Goal: Information Seeking & Learning: Learn about a topic

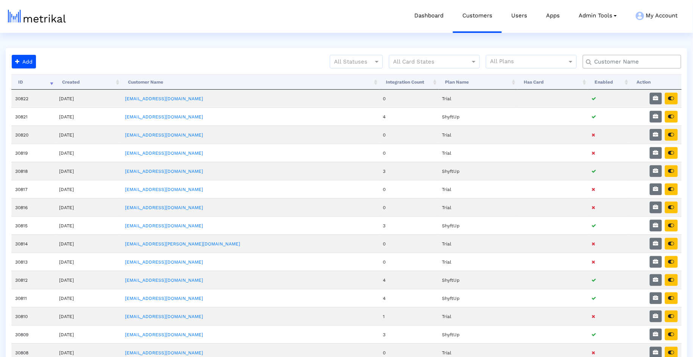
click at [613, 62] on input "text" at bounding box center [633, 62] width 89 height 8
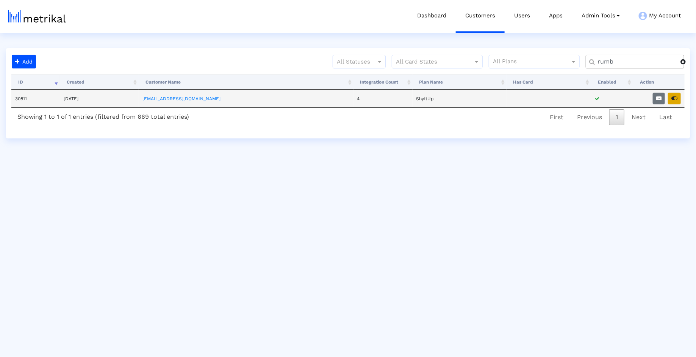
type input "rumb"
click at [673, 98] on icon "button" at bounding box center [674, 98] width 6 height 5
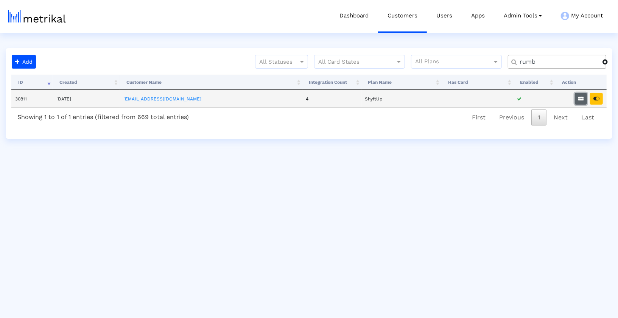
click at [582, 103] on button "button" at bounding box center [581, 99] width 12 height 12
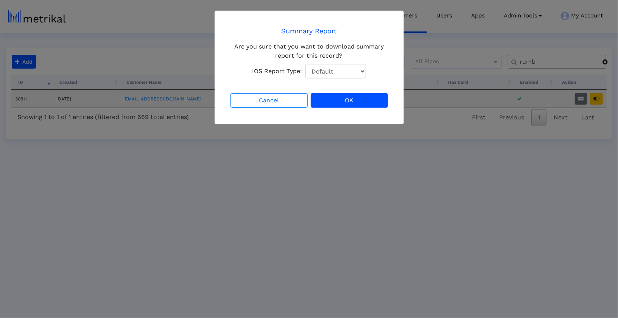
click at [339, 71] on select "Default Total Downloads New Downloads Redownloads" at bounding box center [336, 71] width 61 height 14
select select "1: 1"
click at [306, 64] on select "Default Total Downloads New Downloads Redownloads" at bounding box center [336, 71] width 61 height 14
click at [338, 96] on button "OK" at bounding box center [349, 100] width 77 height 14
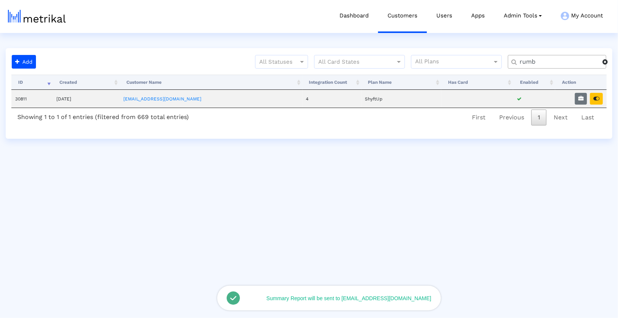
click at [531, 63] on input "rumb" at bounding box center [559, 62] width 88 height 8
type input "nurx"
click at [581, 97] on icon "button" at bounding box center [581, 98] width 5 height 5
select select "1: 1"
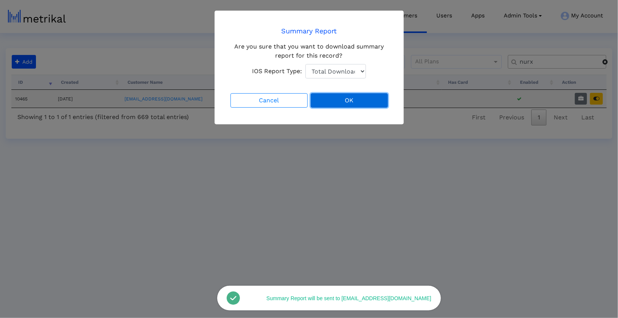
click at [341, 104] on button "OK" at bounding box center [349, 100] width 77 height 14
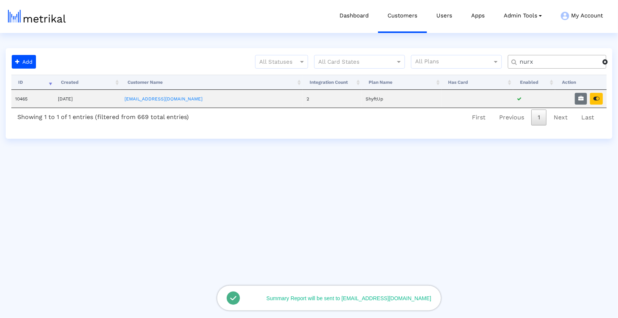
click at [534, 65] on input "nurx" at bounding box center [559, 62] width 88 height 8
click at [562, 64] on input "nurx" at bounding box center [559, 62] width 88 height 8
type input "blk"
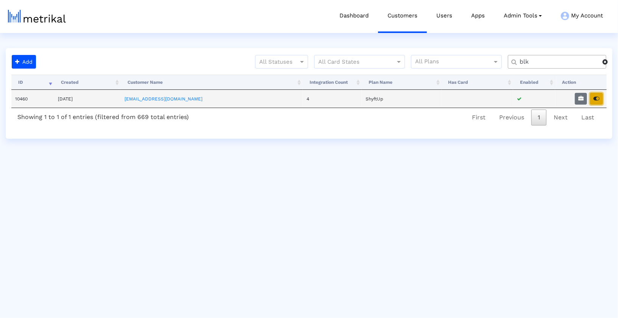
click at [597, 98] on icon "button" at bounding box center [597, 98] width 6 height 5
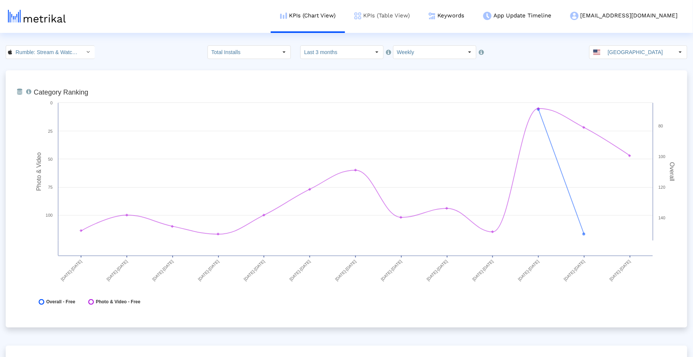
click at [419, 23] on link "KPIs (Table View)" at bounding box center [382, 15] width 74 height 31
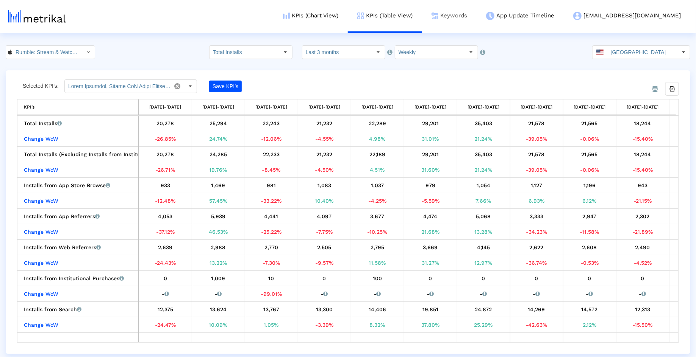
click at [476, 15] on link "Keywords" at bounding box center [449, 15] width 55 height 31
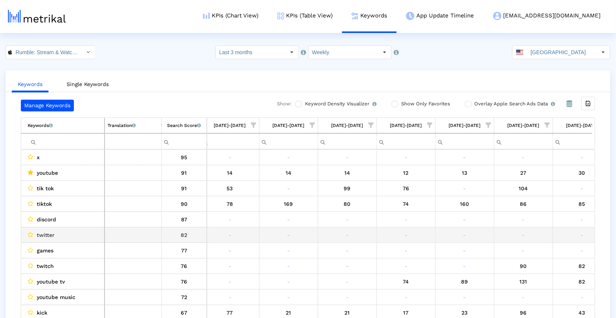
scroll to position [0, 377]
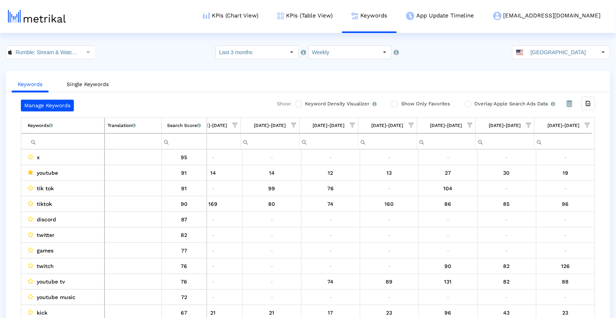
click at [587, 122] on span "Show filter options for column '09/21/25-09/27/25'" at bounding box center [587, 124] width 5 height 5
click at [533, 183] on div "Is One" at bounding box center [551, 178] width 68 height 15
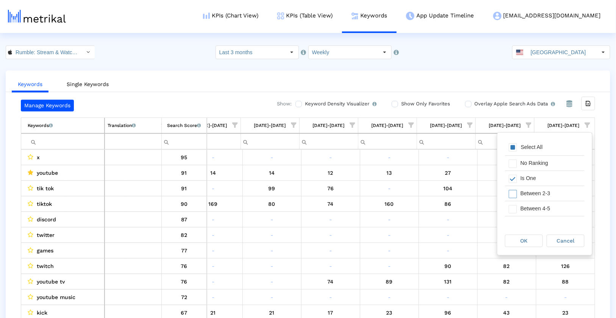
click at [533, 197] on div "Between 2-3" at bounding box center [551, 193] width 68 height 15
click at [533, 207] on div "Between 4-5" at bounding box center [551, 208] width 68 height 15
click at [533, 235] on div "OK" at bounding box center [523, 241] width 37 height 12
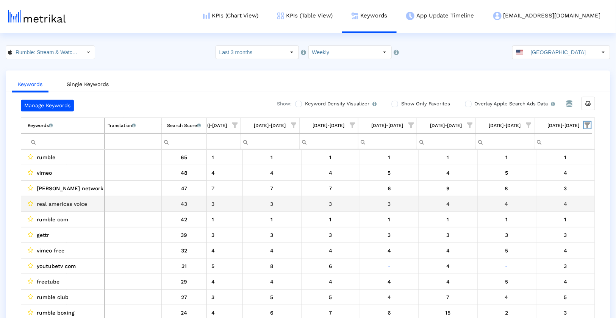
scroll to position [0, 377]
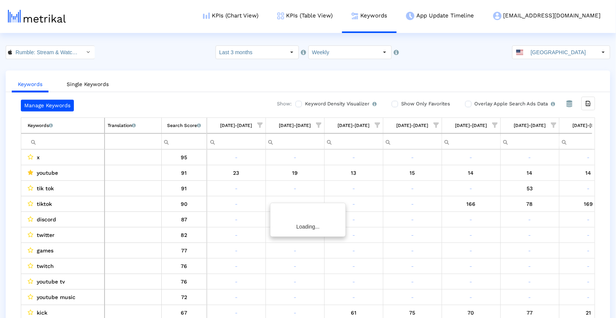
scroll to position [0, 377]
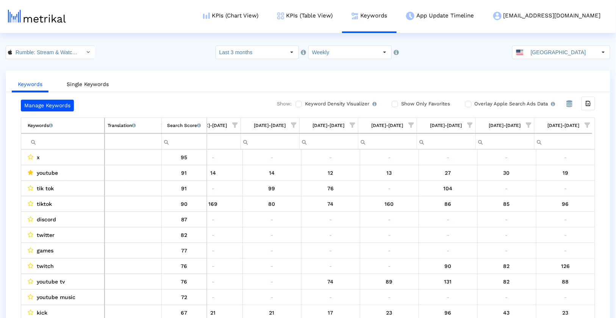
click at [589, 123] on span "Show filter options for column '09/21/25-09/27/25'" at bounding box center [587, 124] width 5 height 5
click at [534, 177] on div "Is One" at bounding box center [551, 178] width 68 height 15
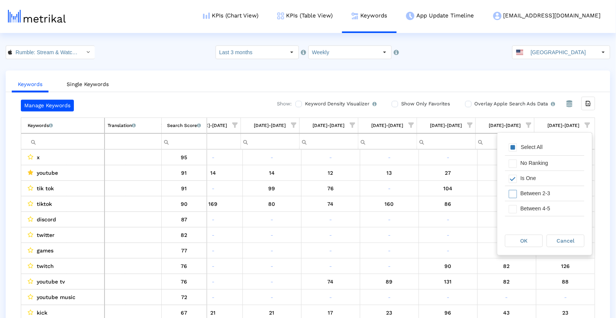
click at [534, 191] on div "Between 2-3" at bounding box center [551, 193] width 68 height 15
click at [534, 205] on div "Between 4-5" at bounding box center [551, 208] width 68 height 15
click at [530, 236] on div "OK" at bounding box center [523, 241] width 37 height 12
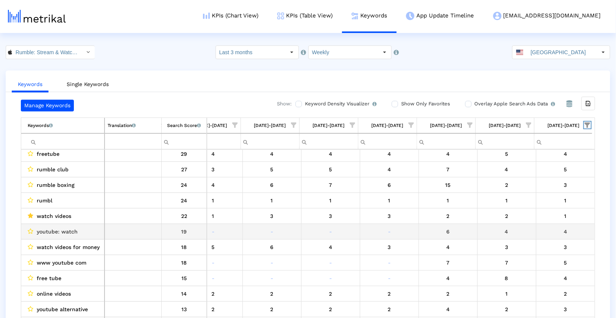
scroll to position [128, 0]
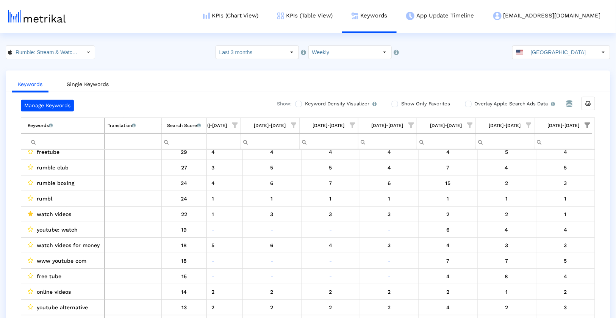
click at [70, 144] on input "Filter cell" at bounding box center [66, 141] width 76 height 12
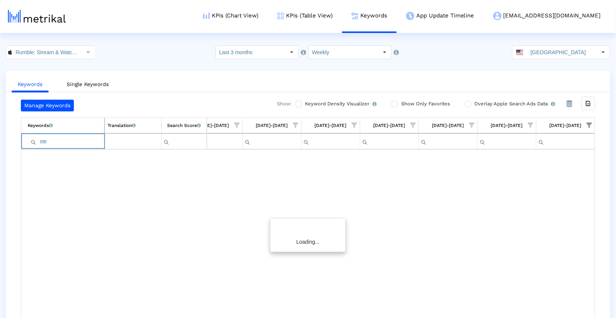
scroll to position [0, 375]
type input "s"
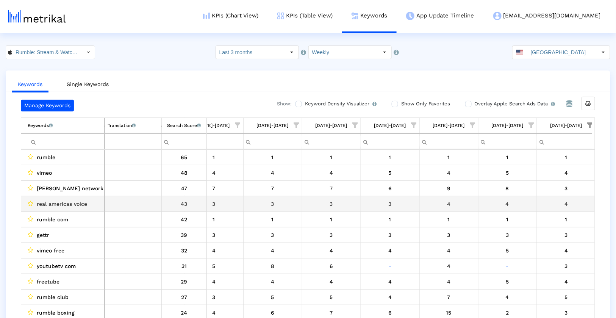
click at [145, 208] on td "Data grid" at bounding box center [133, 204] width 57 height 16
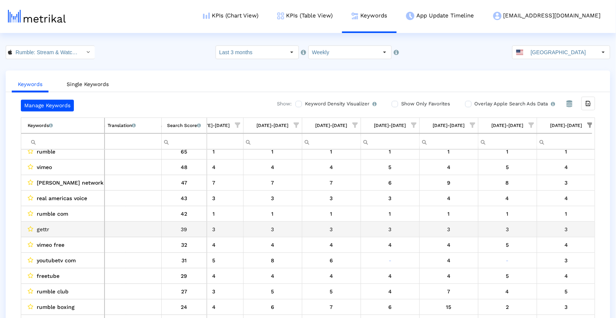
scroll to position [0, 0]
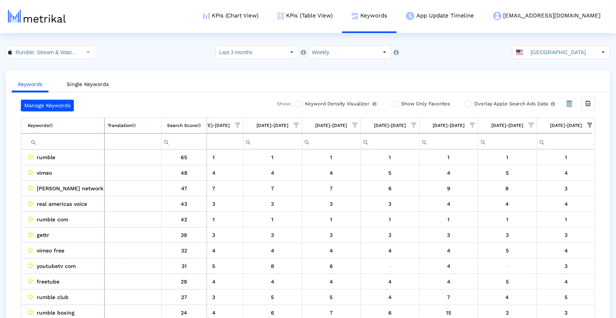
click at [530, 123] on span "Show filter options for column '09/14/25-09/20/25'" at bounding box center [531, 124] width 5 height 5
click at [479, 179] on div "Is One" at bounding box center [494, 178] width 68 height 15
click at [480, 191] on div "Between 2-3" at bounding box center [494, 193] width 68 height 15
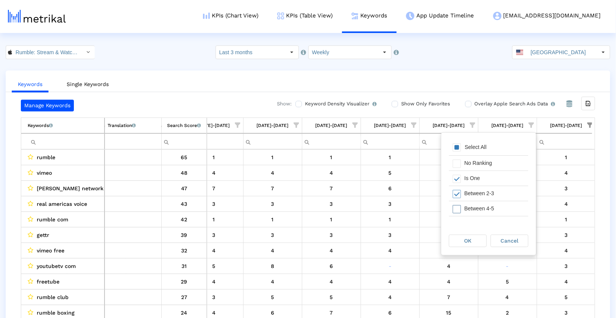
click at [480, 202] on div "Between 4-5" at bounding box center [494, 208] width 68 height 15
click at [475, 239] on div "OK" at bounding box center [467, 241] width 37 height 12
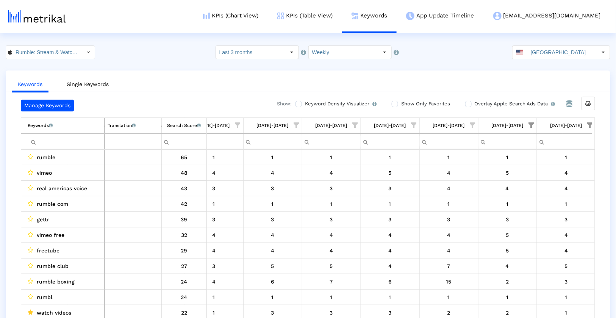
click at [588, 122] on span "Show filter options for column '09/21/25-09/27/25'" at bounding box center [589, 124] width 5 height 5
click at [537, 145] on div "Select All" at bounding box center [535, 147] width 30 height 6
click at [537, 238] on div "OK" at bounding box center [526, 241] width 37 height 12
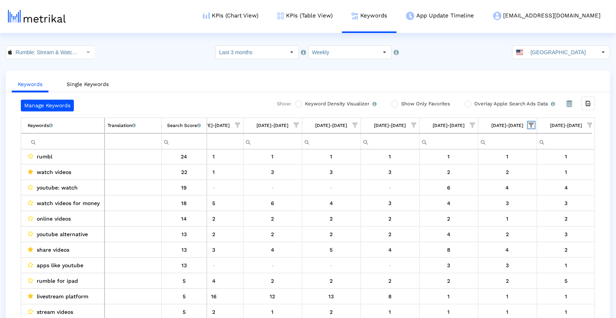
click at [533, 123] on span "Show filter options for column '09/14/25-09/20/25'" at bounding box center [531, 124] width 5 height 5
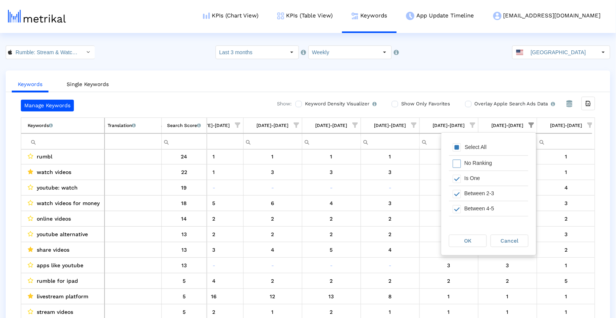
click at [483, 148] on div "Select All" at bounding box center [476, 147] width 30 height 6
click at [468, 243] on span "OK" at bounding box center [467, 240] width 7 height 6
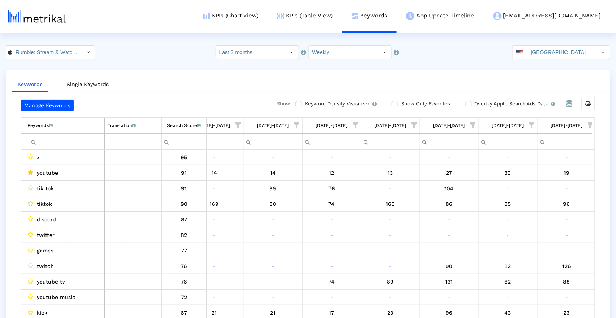
click at [103, 145] on input "Filter cell" at bounding box center [66, 141] width 76 height 12
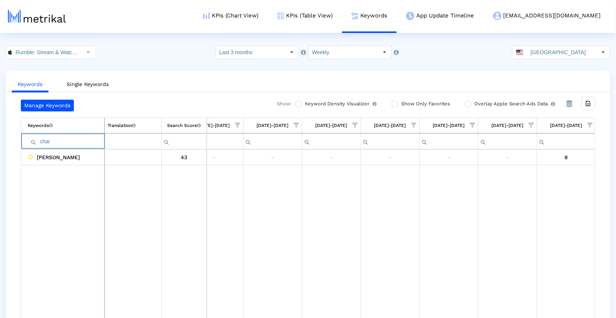
click at [90, 144] on input "char" at bounding box center [66, 141] width 76 height 12
click at [84, 138] on input "stev" at bounding box center [66, 141] width 76 height 12
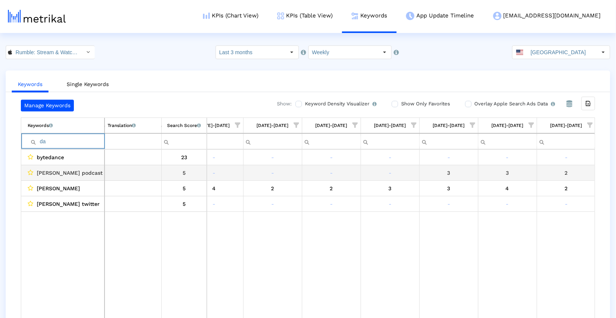
type input "d"
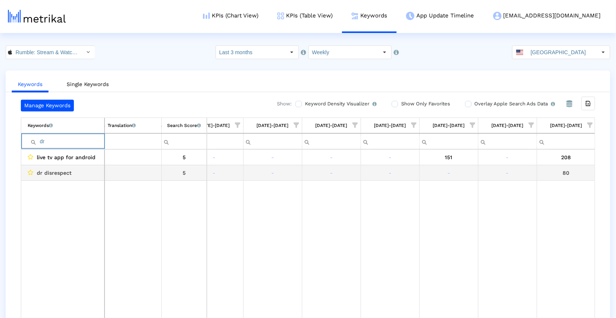
type input "d"
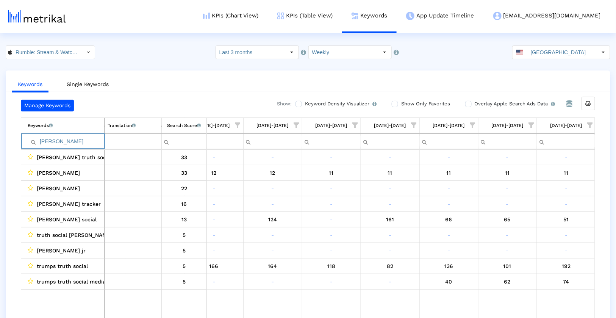
type input "trump"
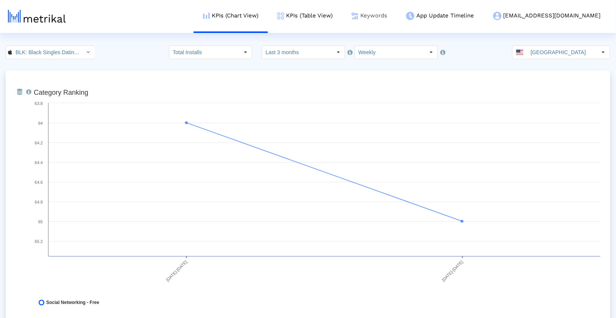
click at [396, 16] on link "Keywords" at bounding box center [369, 15] width 55 height 31
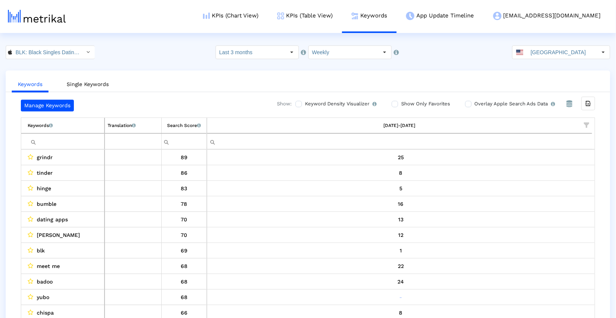
click at [587, 123] on span "Show filter options for column '09/21/25-09/27/25'" at bounding box center [586, 124] width 5 height 5
click at [541, 176] on div "Is One" at bounding box center [551, 178] width 68 height 15
click at [585, 126] on span "Show filter options for column '09/21/25-09/27/25'" at bounding box center [586, 124] width 5 height 5
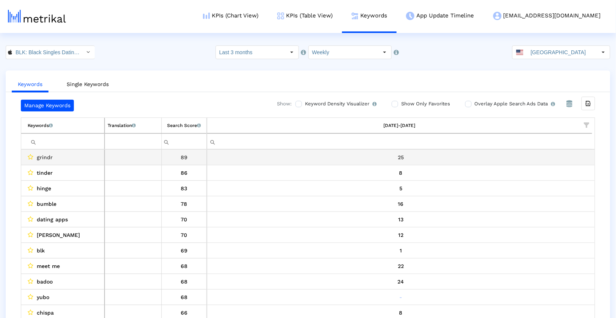
click at [47, 150] on td "grindr" at bounding box center [62, 158] width 83 height 16
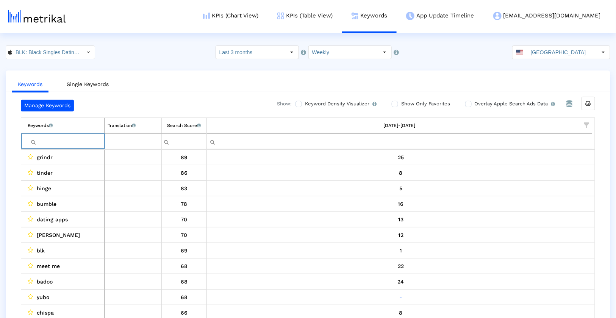
click at [53, 140] on input "Filter cell" at bounding box center [66, 141] width 76 height 12
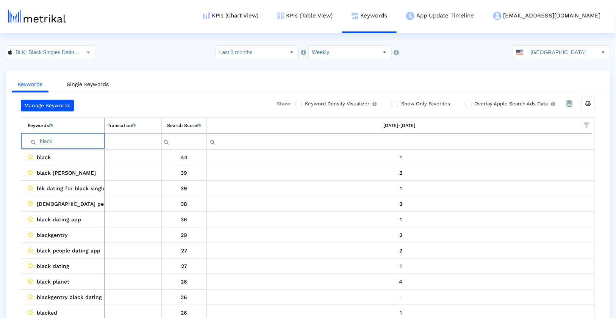
scroll to position [14, 0]
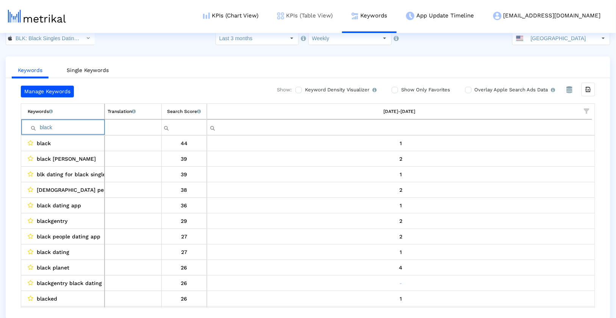
type input "black"
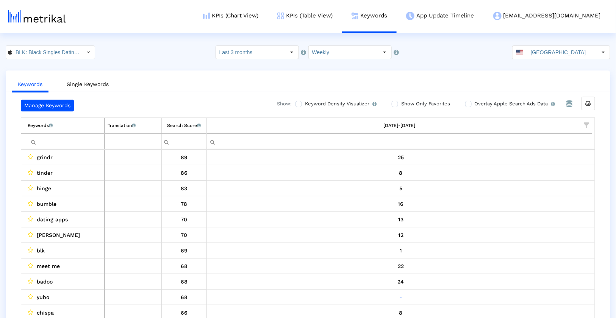
click at [69, 143] on input "Filter cell" at bounding box center [66, 141] width 76 height 12
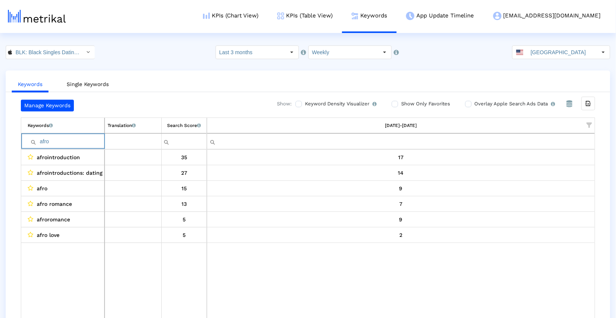
scroll to position [14, 0]
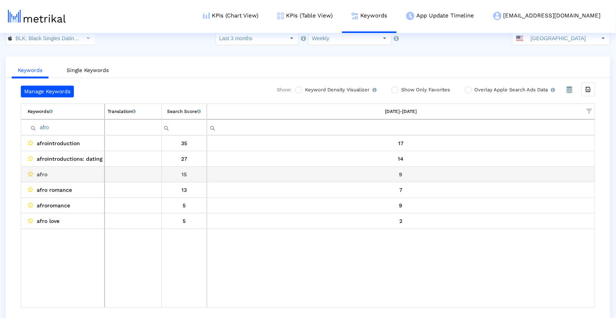
click at [31, 172] on icon "Data grid" at bounding box center [31, 174] width 6 height 6
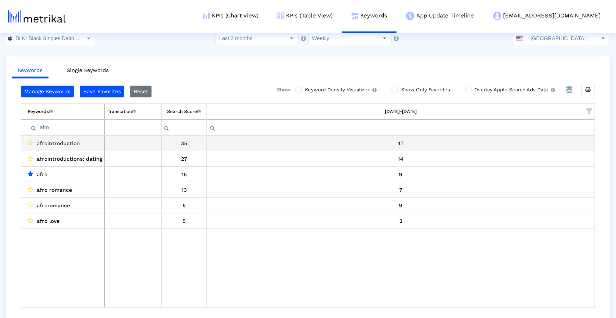
click at [30, 142] on icon "Data grid" at bounding box center [31, 143] width 6 height 6
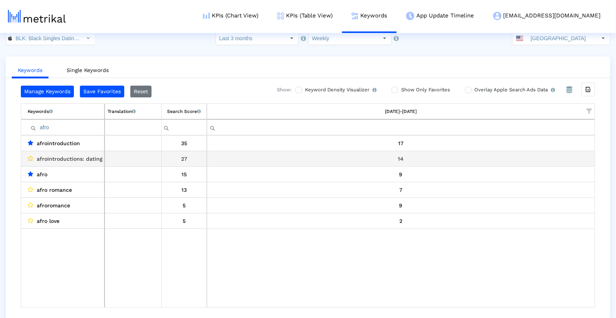
click at [30, 156] on icon "Data grid" at bounding box center [31, 158] width 6 height 6
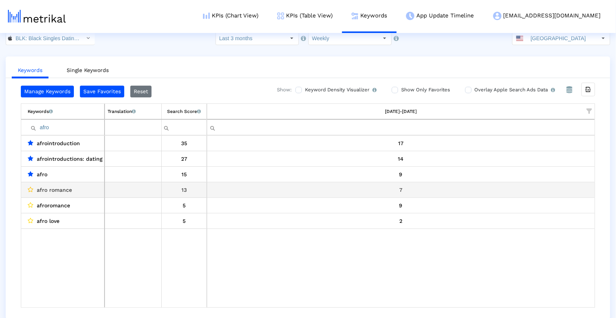
click at [32, 186] on icon "Data grid" at bounding box center [31, 189] width 6 height 6
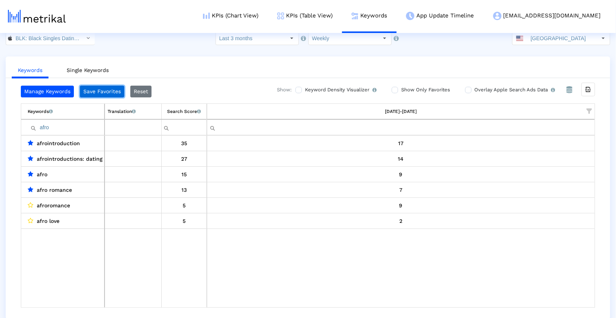
click at [100, 92] on button "Save Favorites" at bounding box center [102, 92] width 44 height 12
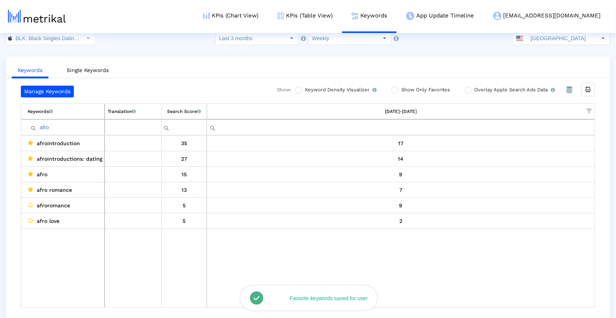
click at [75, 125] on input "afro" at bounding box center [66, 127] width 76 height 12
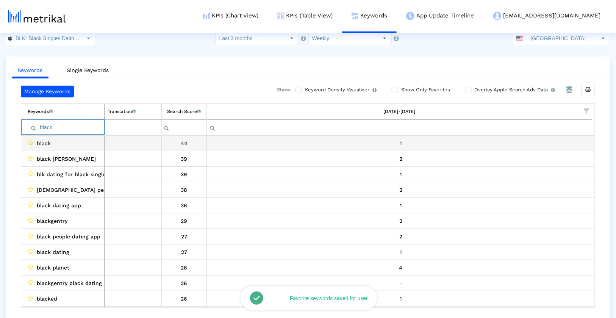
type input "black"
click at [29, 142] on icon "Data grid" at bounding box center [31, 143] width 6 height 6
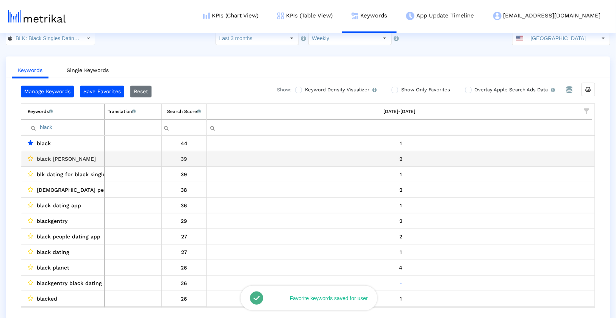
click at [29, 156] on icon "Data grid" at bounding box center [31, 158] width 6 height 6
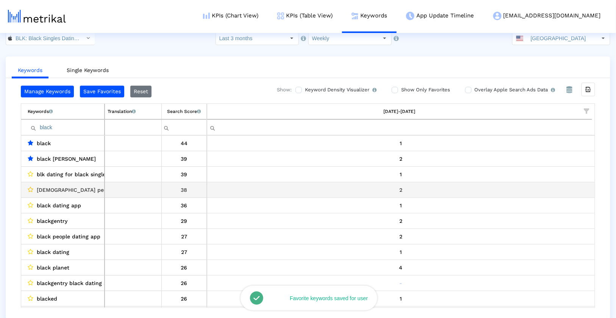
click at [31, 187] on icon "Data grid" at bounding box center [31, 189] width 6 height 6
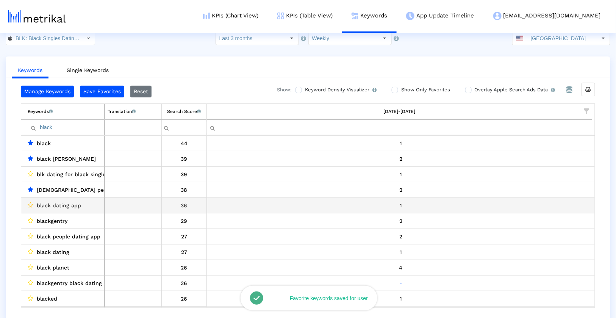
click at [31, 202] on icon "Data grid" at bounding box center [31, 205] width 6 height 6
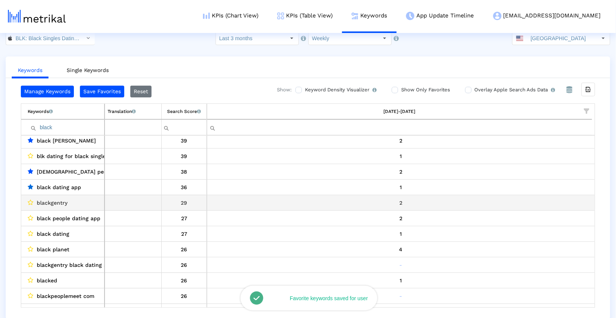
scroll to position [0, 0]
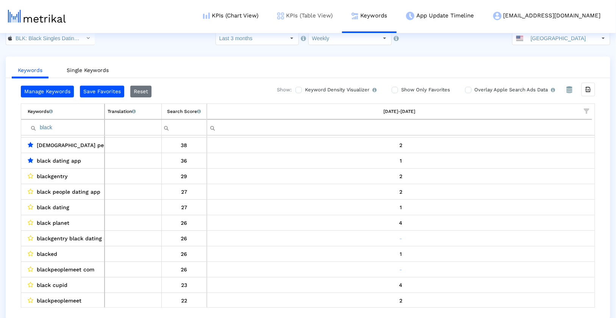
click at [342, 20] on link "KPIs (Table View)" at bounding box center [305, 15] width 74 height 31
